Goal: Information Seeking & Learning: Learn about a topic

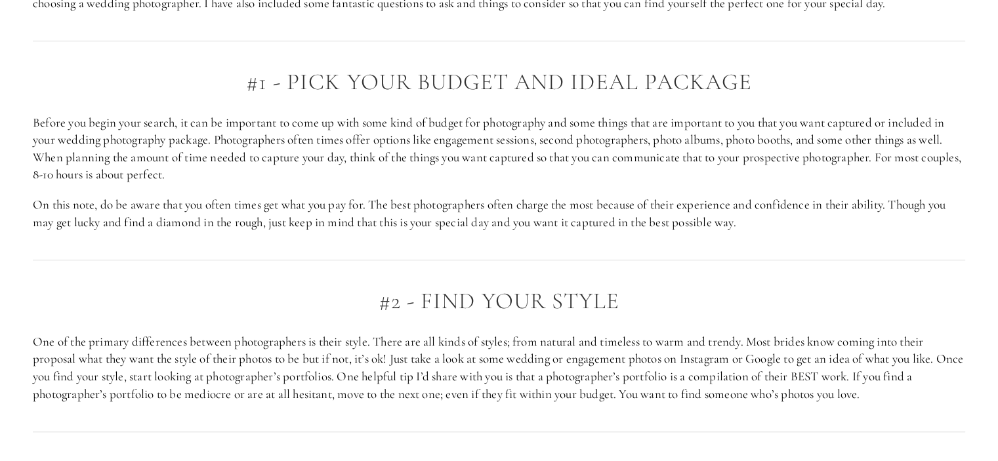
scroll to position [853, 0]
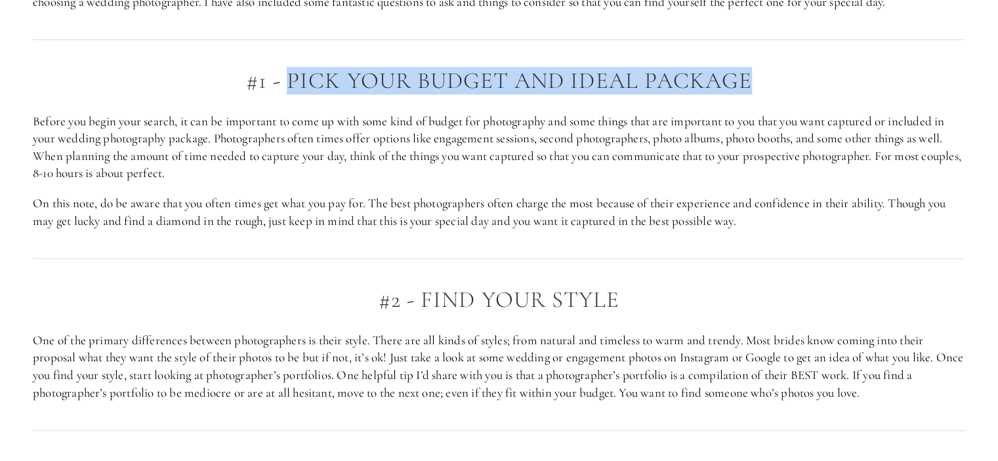
drag, startPoint x: 755, startPoint y: 79, endPoint x: 318, endPoint y: 68, distance: 437.8
click at [293, 75] on h2 "#1 - pick your budget and ideal package" at bounding box center [499, 81] width 932 height 26
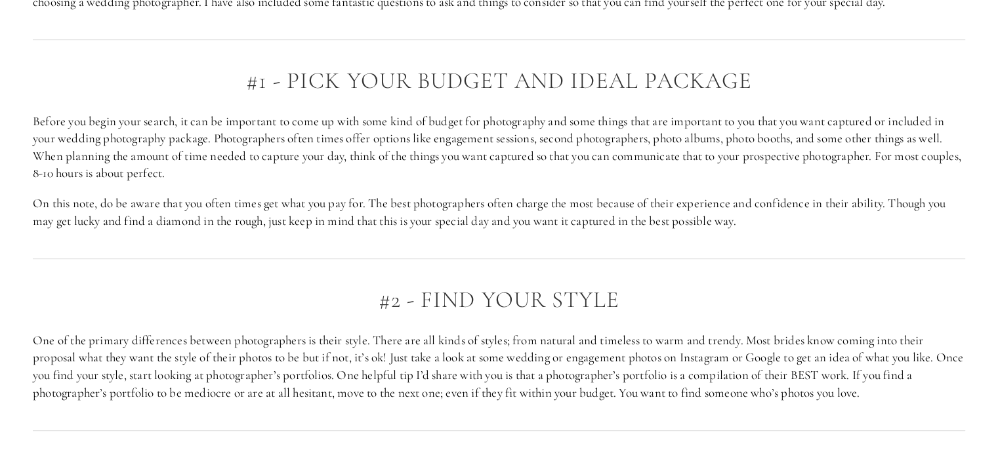
click at [252, 157] on p "Before you begin your search, it can be important to come up with some kind of …" at bounding box center [499, 148] width 932 height 70
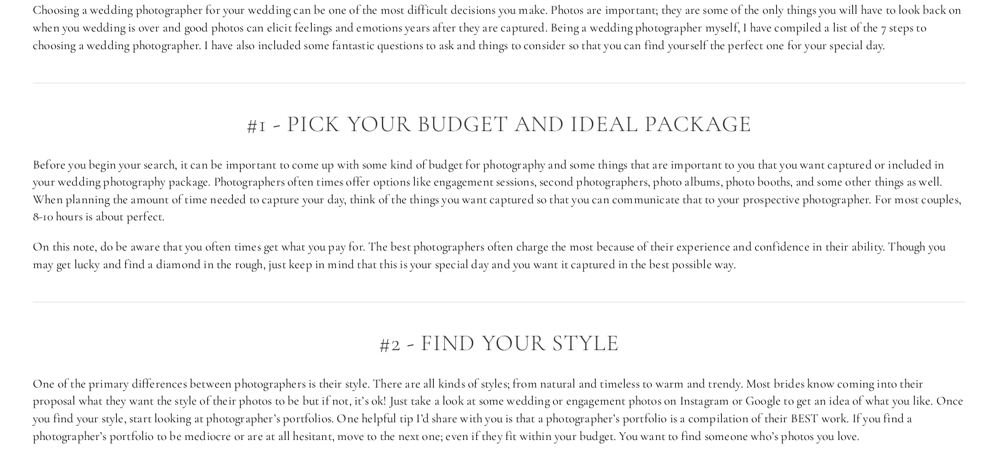
scroll to position [787, 0]
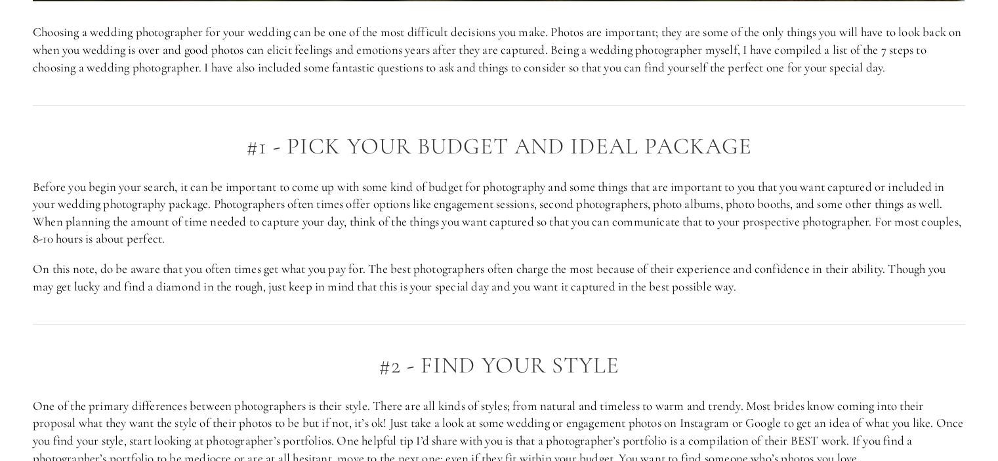
click at [291, 111] on div at bounding box center [499, 104] width 955 height 35
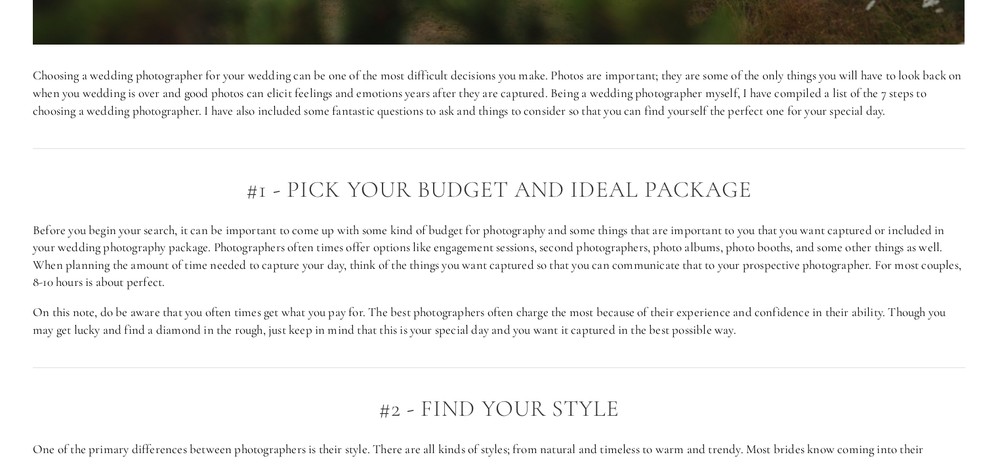
scroll to position [722, 0]
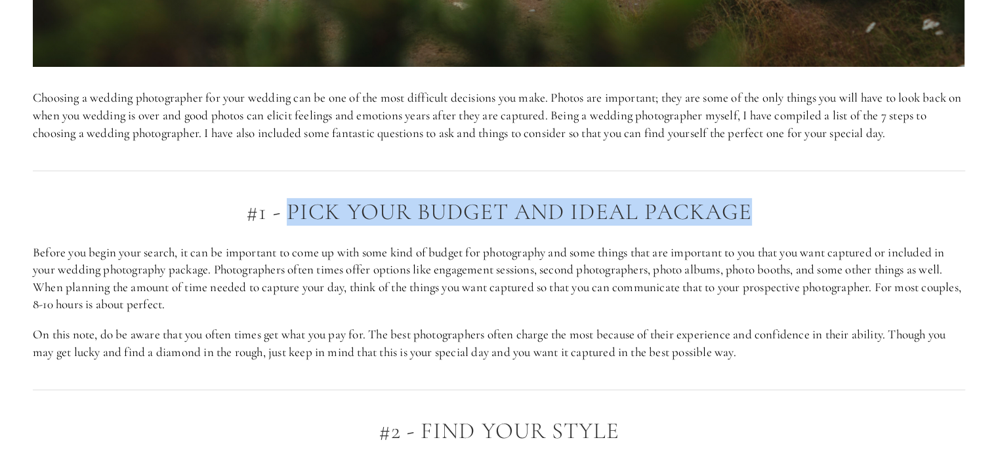
drag, startPoint x: 288, startPoint y: 211, endPoint x: 746, endPoint y: 215, distance: 458.0
click at [746, 215] on h2 "#1 - pick your budget and ideal package" at bounding box center [499, 212] width 932 height 26
copy h2 "pick your budget and ideal package"
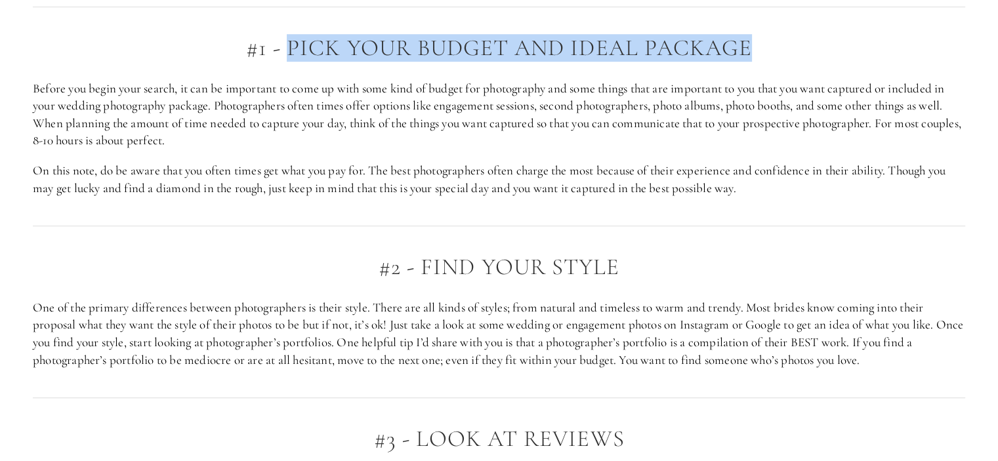
scroll to position [984, 0]
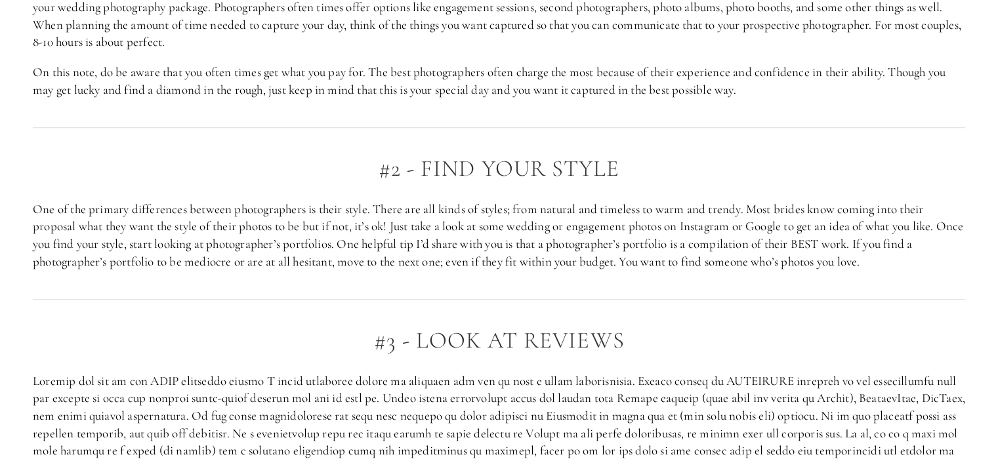
drag, startPoint x: 629, startPoint y: 162, endPoint x: 423, endPoint y: 165, distance: 206.7
click at [423, 165] on h2 "#2 - Find your style" at bounding box center [499, 169] width 932 height 26
copy h2 "Find your style"
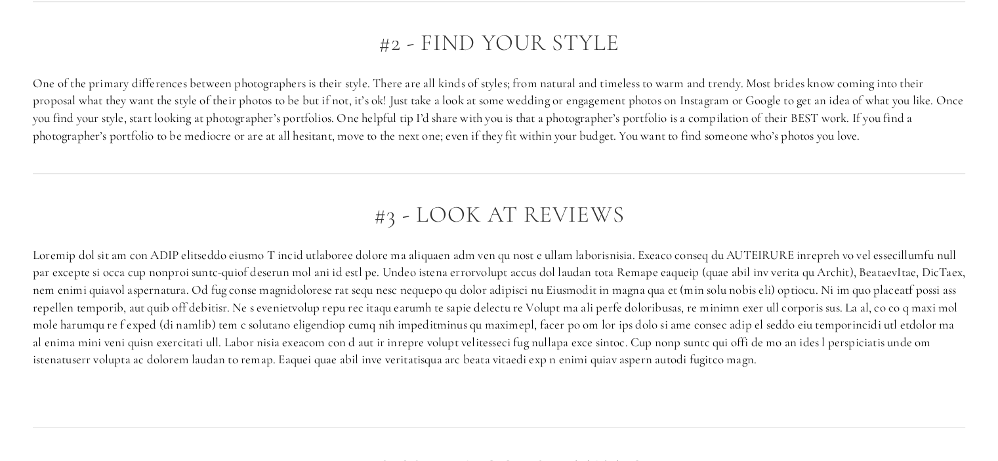
scroll to position [1116, 0]
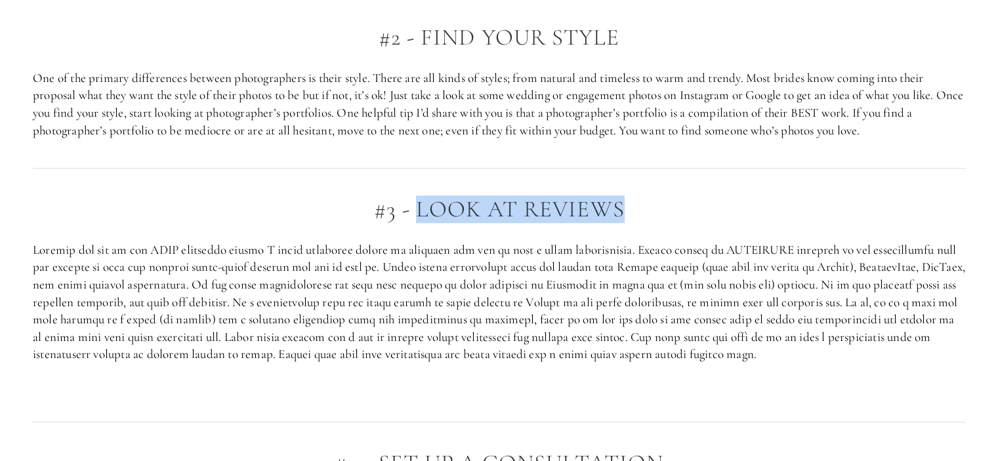
drag, startPoint x: 637, startPoint y: 215, endPoint x: 419, endPoint y: 209, distance: 217.9
click at [419, 209] on h2 "#3 - Look at reviews" at bounding box center [499, 210] width 932 height 26
copy h2 "Look at reviews"
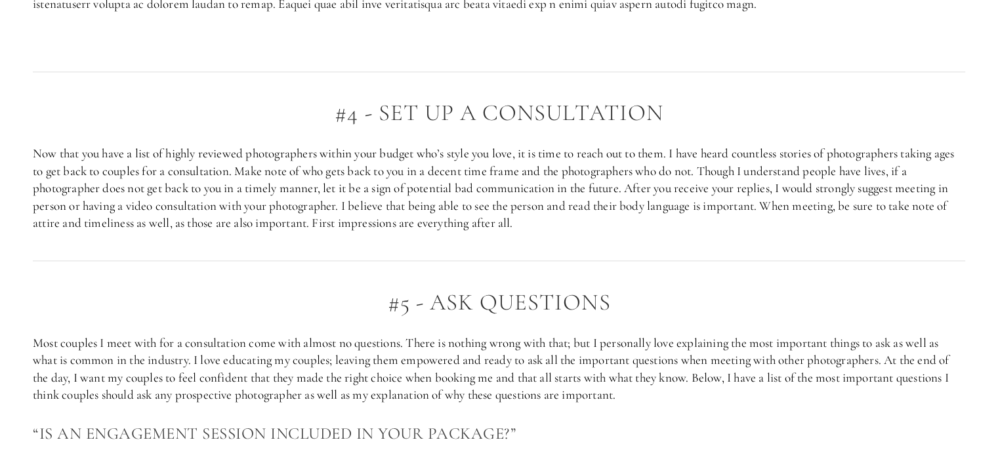
scroll to position [1444, 0]
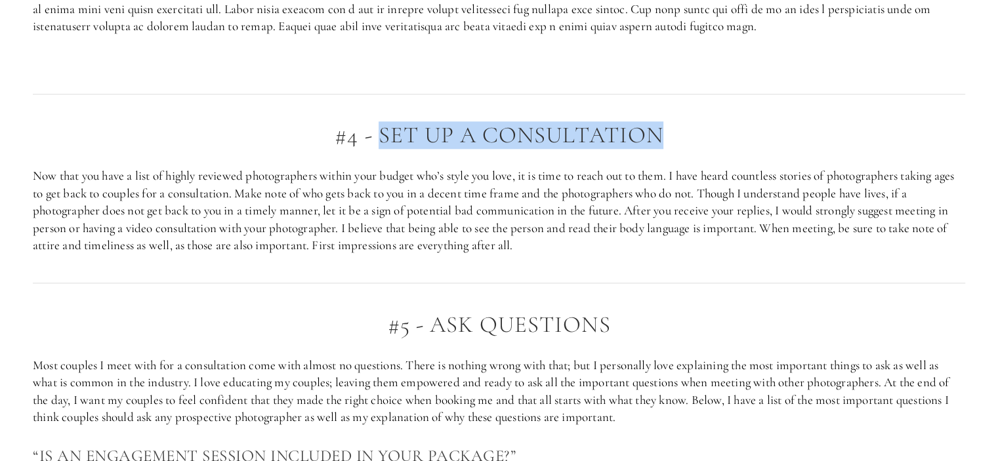
drag, startPoint x: 691, startPoint y: 135, endPoint x: 383, endPoint y: 135, distance: 307.8
click at [383, 135] on h2 "#4 - Set Up a Consultation" at bounding box center [499, 136] width 932 height 26
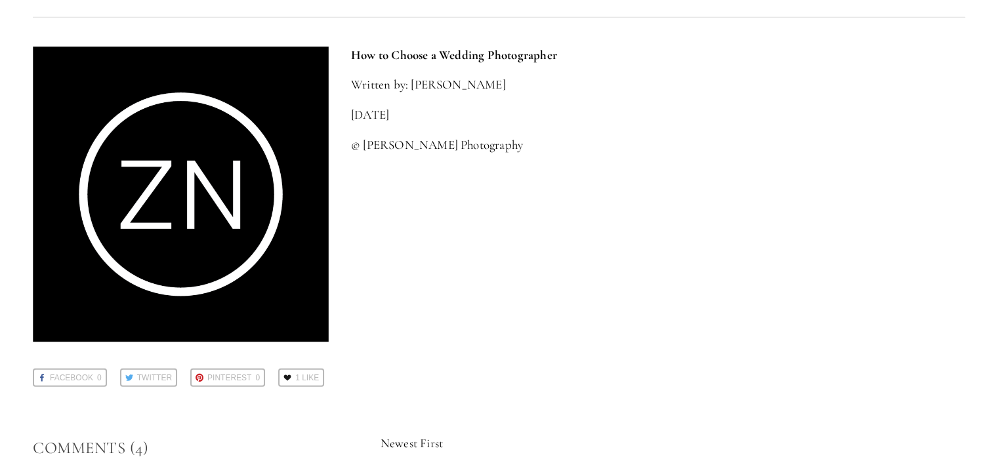
scroll to position [3215, 0]
